Goal: Task Accomplishment & Management: Manage account settings

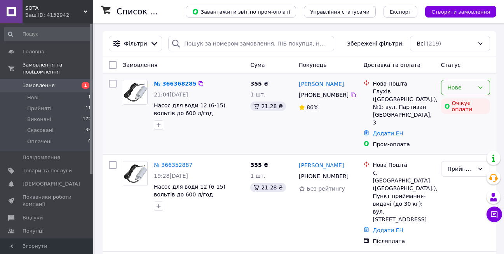
click at [485, 89] on div "Нове" at bounding box center [465, 88] width 49 height 16
click at [469, 103] on li "Прийнято" at bounding box center [465, 104] width 48 height 14
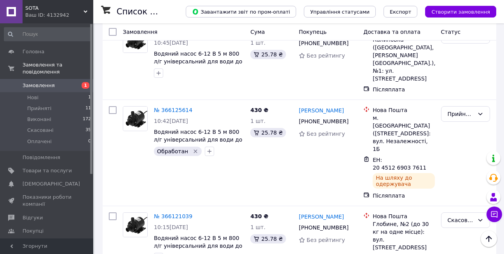
scroll to position [621, 0]
click at [325, 212] on link "[PERSON_NAME]" at bounding box center [321, 216] width 45 height 8
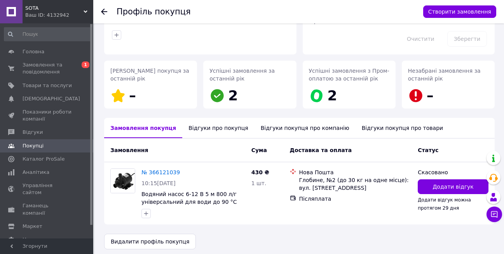
scroll to position [86, 0]
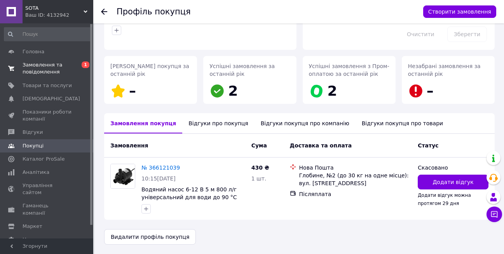
click at [35, 68] on span "Замовлення та повідомлення" at bounding box center [47, 68] width 49 height 14
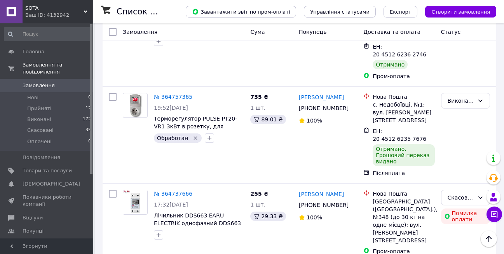
scroll to position [6329, 0]
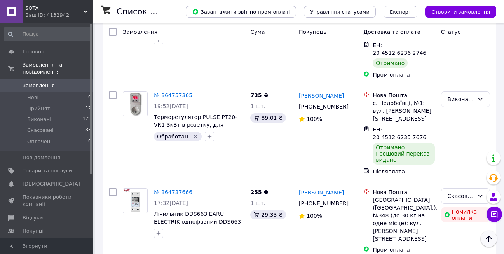
click at [492, 240] on icon "Наверх" at bounding box center [488, 238] width 9 height 9
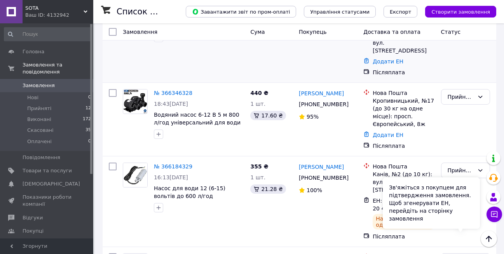
scroll to position [0, 0]
